Goal: Information Seeking & Learning: Learn about a topic

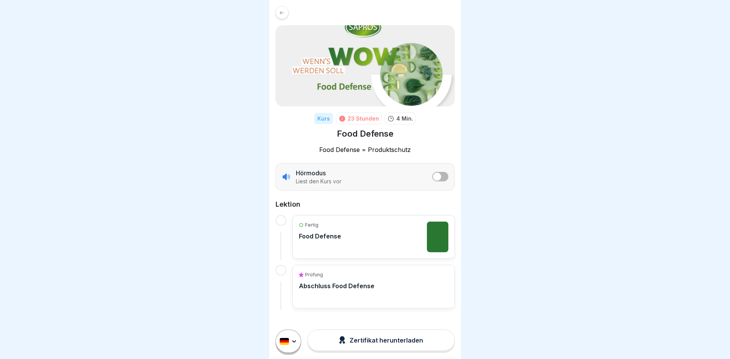
click at [349, 223] on div "Fertig Food Defense" at bounding box center [373, 237] width 149 height 31
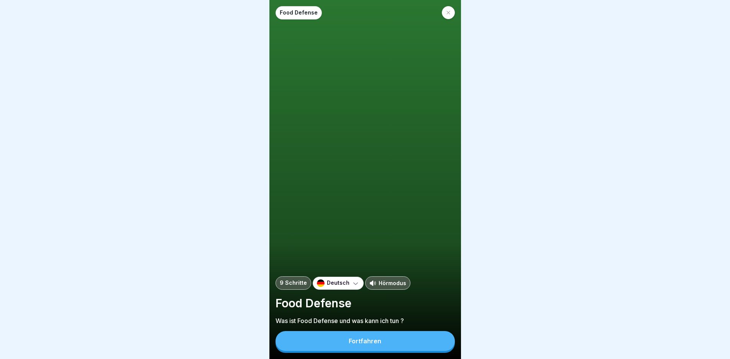
click at [367, 254] on button "Fortfahren" at bounding box center [364, 341] width 179 height 20
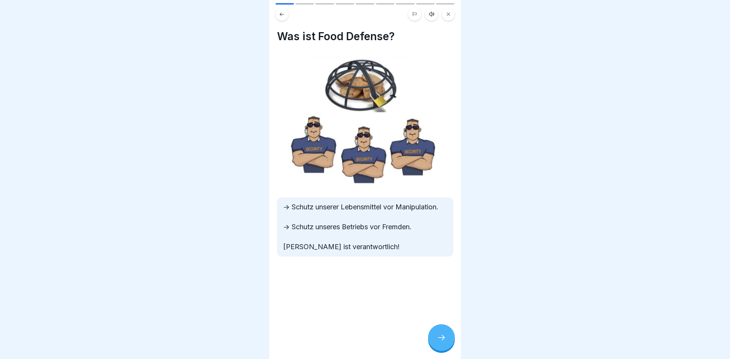
click at [367, 254] on div at bounding box center [441, 337] width 27 height 27
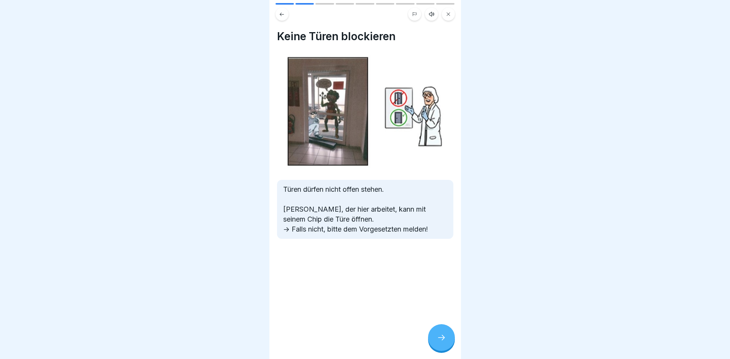
click at [367, 254] on div at bounding box center [441, 337] width 27 height 27
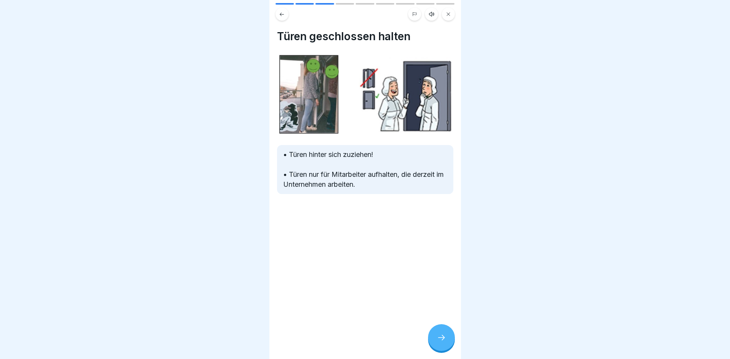
click at [367, 254] on div at bounding box center [441, 337] width 27 height 27
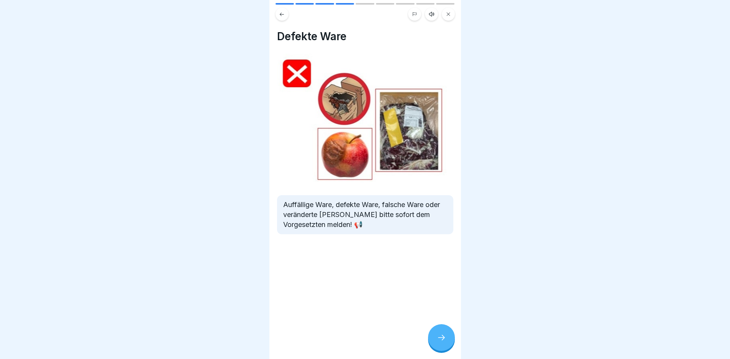
click at [367, 254] on div at bounding box center [441, 337] width 27 height 27
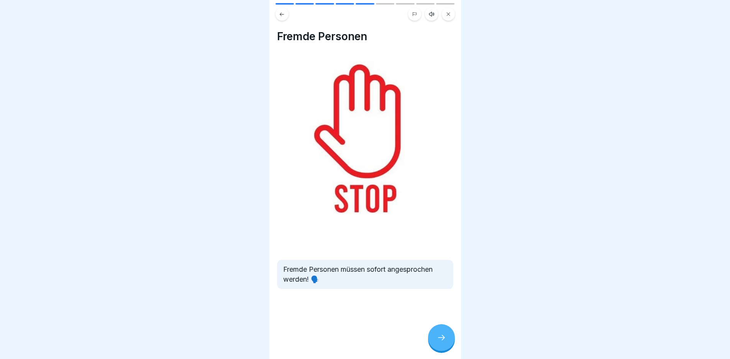
click at [367, 254] on div at bounding box center [441, 337] width 27 height 27
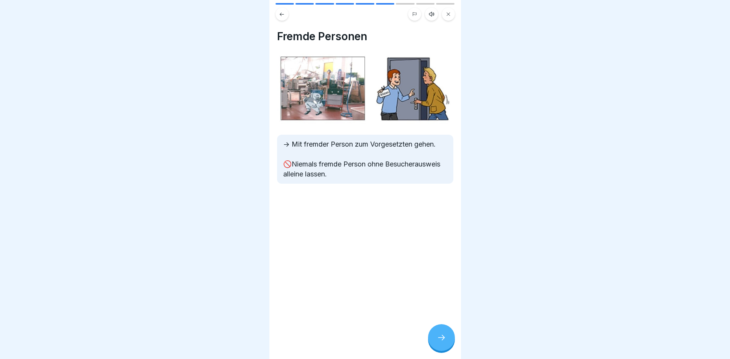
click at [367, 254] on div at bounding box center [441, 337] width 27 height 27
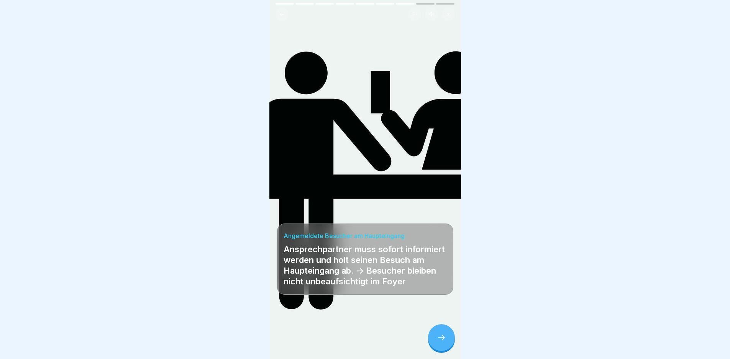
click at [367, 254] on div at bounding box center [441, 337] width 27 height 27
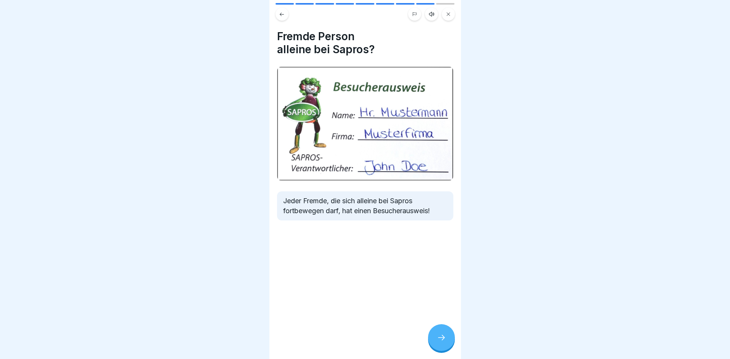
click at [367, 254] on div at bounding box center [441, 337] width 27 height 27
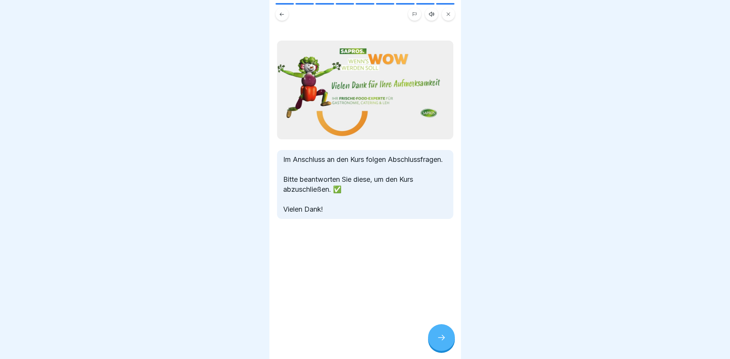
click at [367, 254] on div at bounding box center [441, 337] width 27 height 27
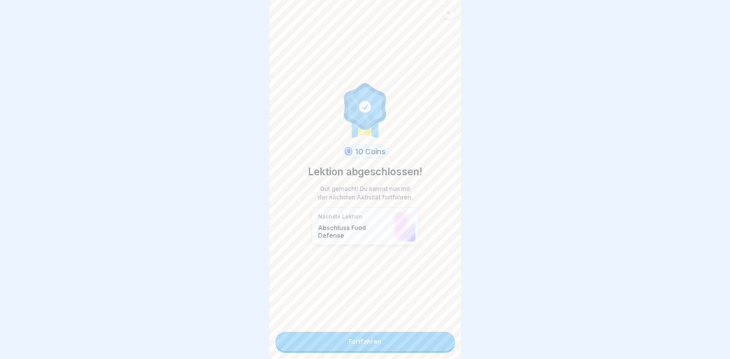
click at [367, 254] on link "Fortfahren" at bounding box center [364, 341] width 179 height 19
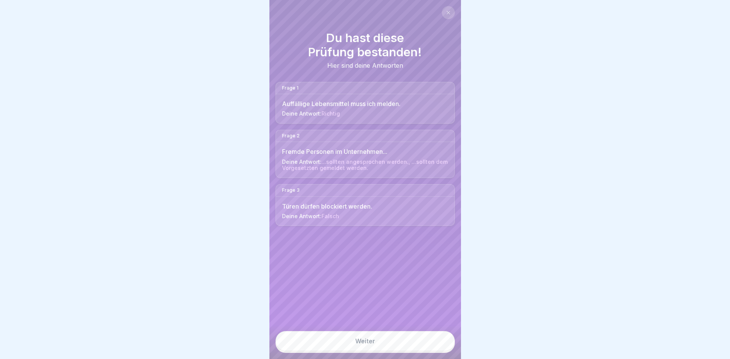
drag, startPoint x: 329, startPoint y: 325, endPoint x: 331, endPoint y: 329, distance: 4.8
click at [331, 254] on div "Du hast diese Prüfung bestanden! Hier sind deine Antworten Frage 1 Auffällige L…" at bounding box center [365, 179] width 192 height 359
click at [332, 254] on link "Weiter" at bounding box center [364, 341] width 179 height 20
